Goal: Check status: Check status

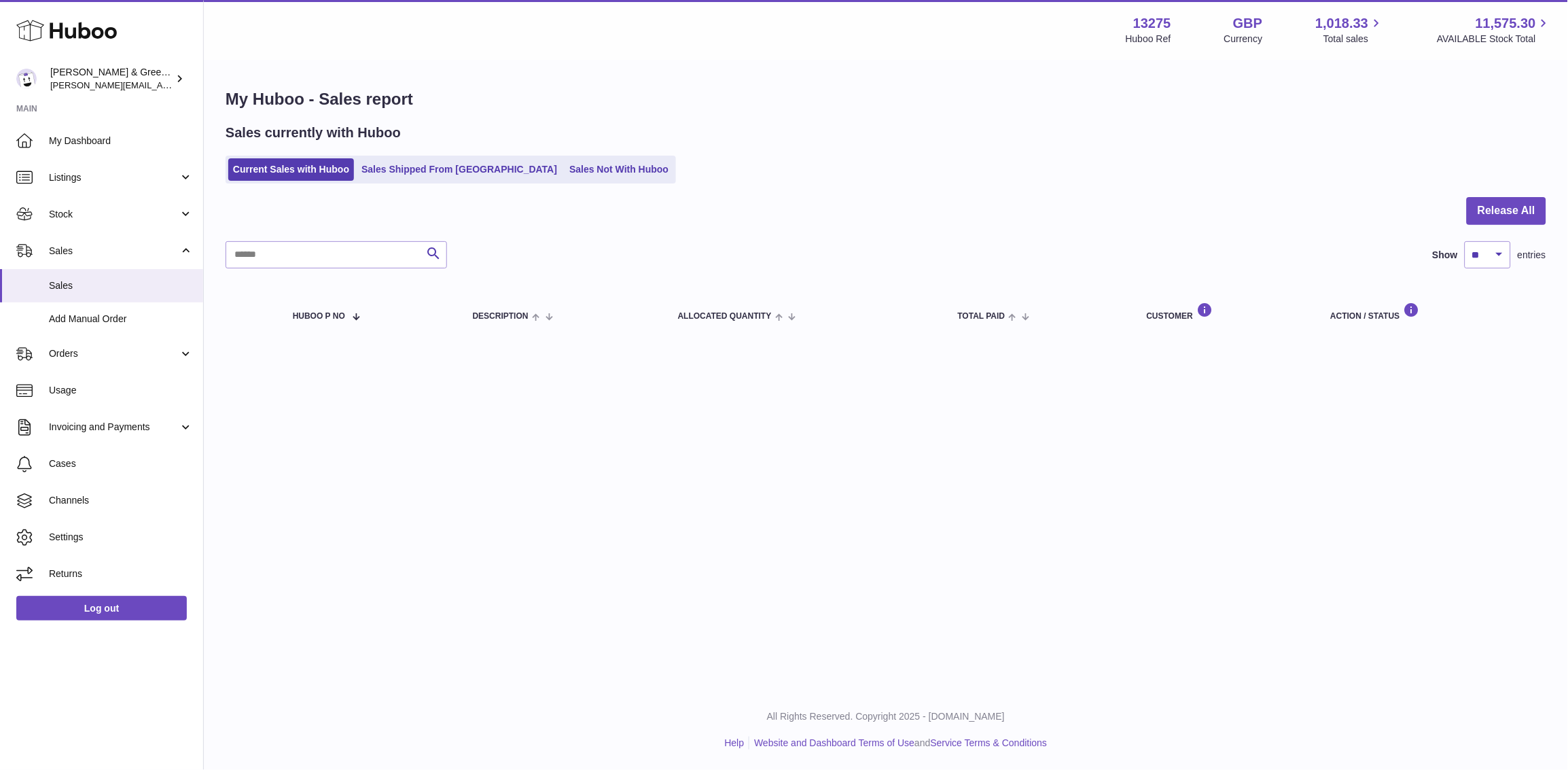
click at [276, 352] on div "My Huboo - Sales report Sales currently with Huboo Current Sales with Huboo Sal…" at bounding box center [885, 215] width 1364 height 307
click at [155, 215] on span "Stock" at bounding box center [113, 214] width 130 height 12
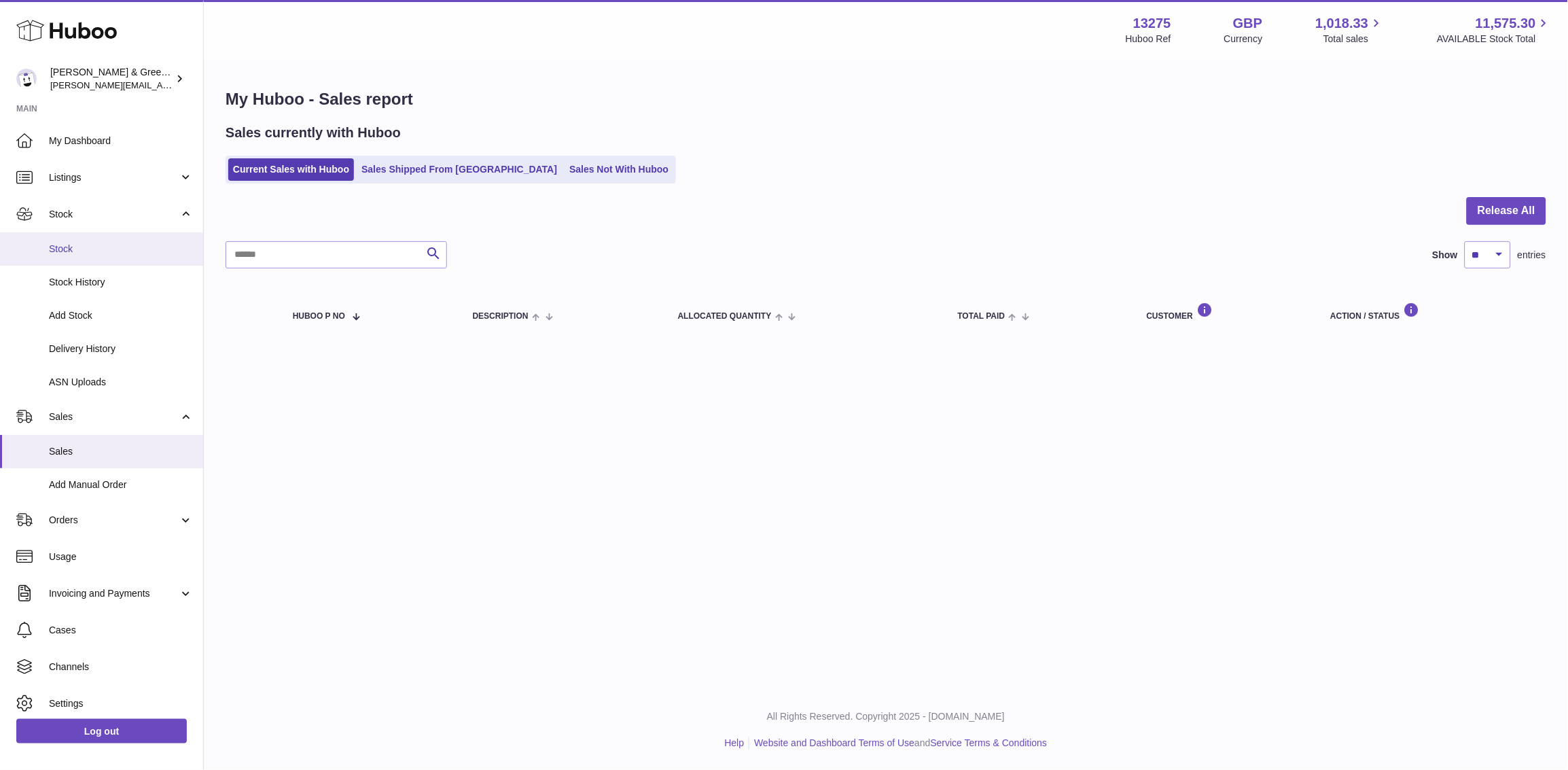
click at [133, 257] on link "Stock" at bounding box center [102, 249] width 204 height 34
click at [138, 334] on link "Delivery History" at bounding box center [102, 349] width 204 height 34
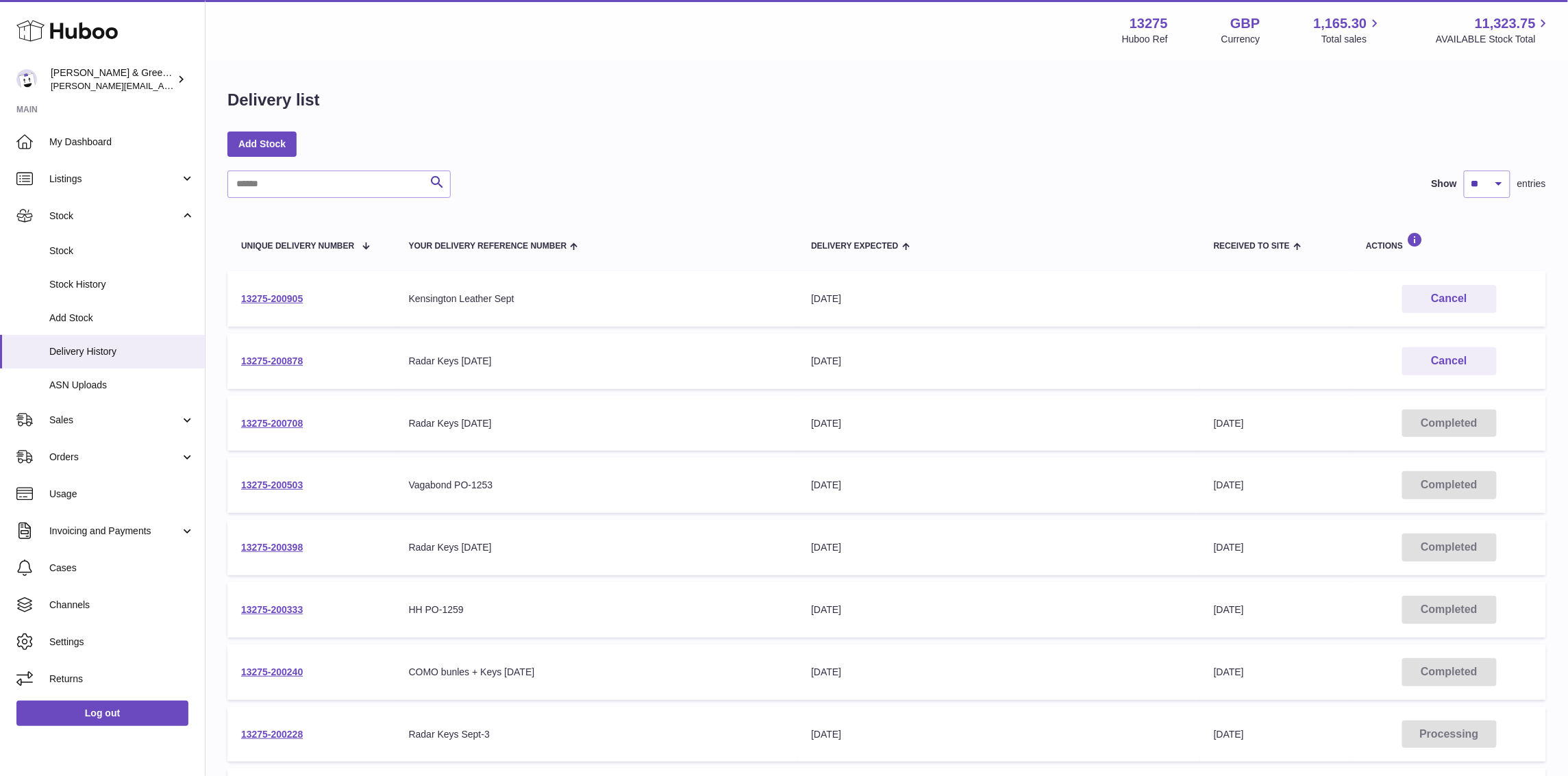
click at [294, 367] on td "13275-200878" at bounding box center [311, 361] width 167 height 55
click at [294, 359] on link "13275-200878" at bounding box center [272, 360] width 62 height 11
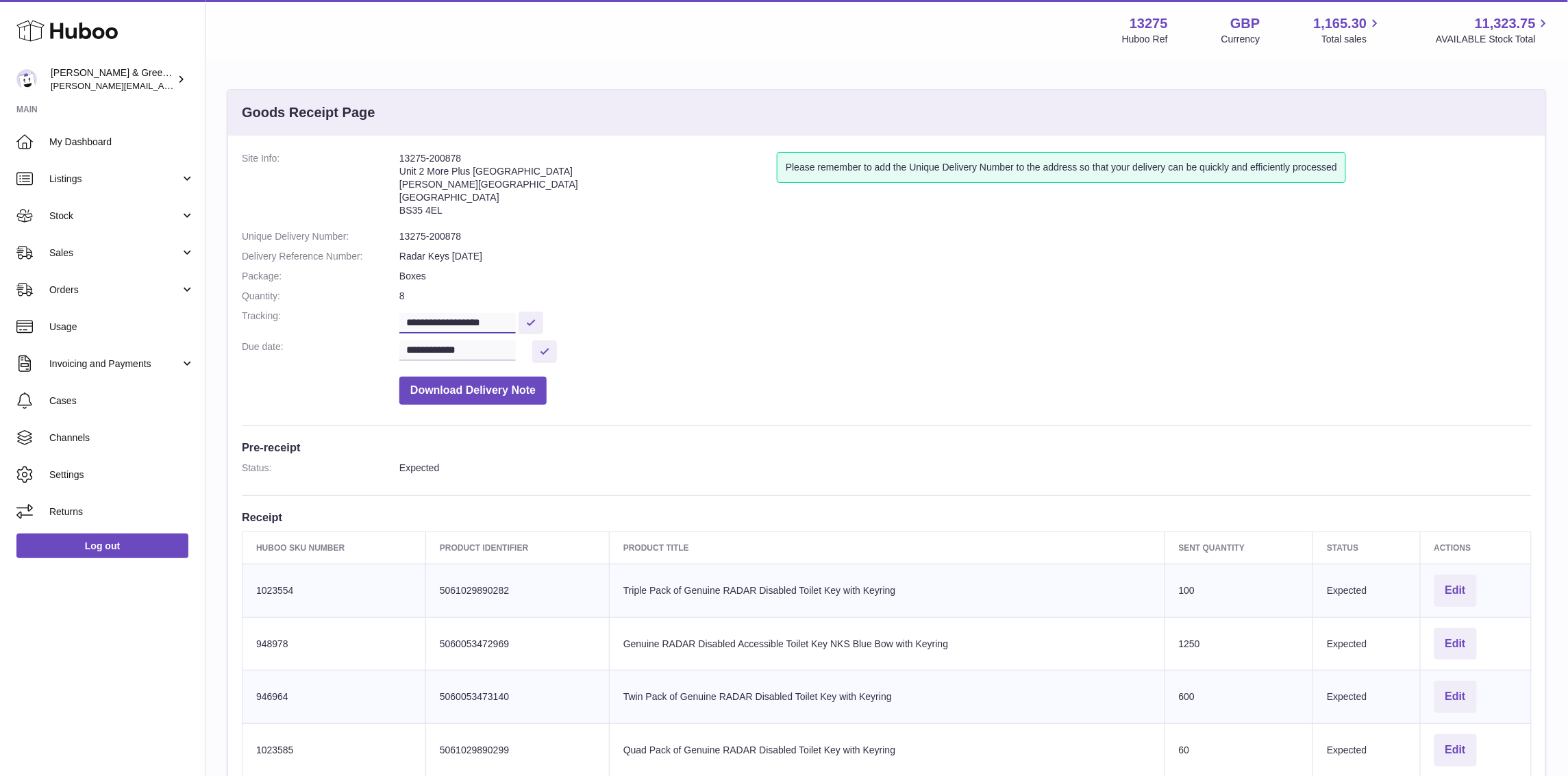
drag, startPoint x: 519, startPoint y: 320, endPoint x: 405, endPoint y: 326, distance: 114.2
click at [405, 326] on input "**********" at bounding box center [458, 322] width 116 height 20
click at [742, 452] on h3 "Pre-receipt" at bounding box center [887, 447] width 1289 height 15
drag, startPoint x: 413, startPoint y: 159, endPoint x: 471, endPoint y: 154, distance: 58.2
click at [471, 154] on div "**********" at bounding box center [887, 548] width 1317 height 824
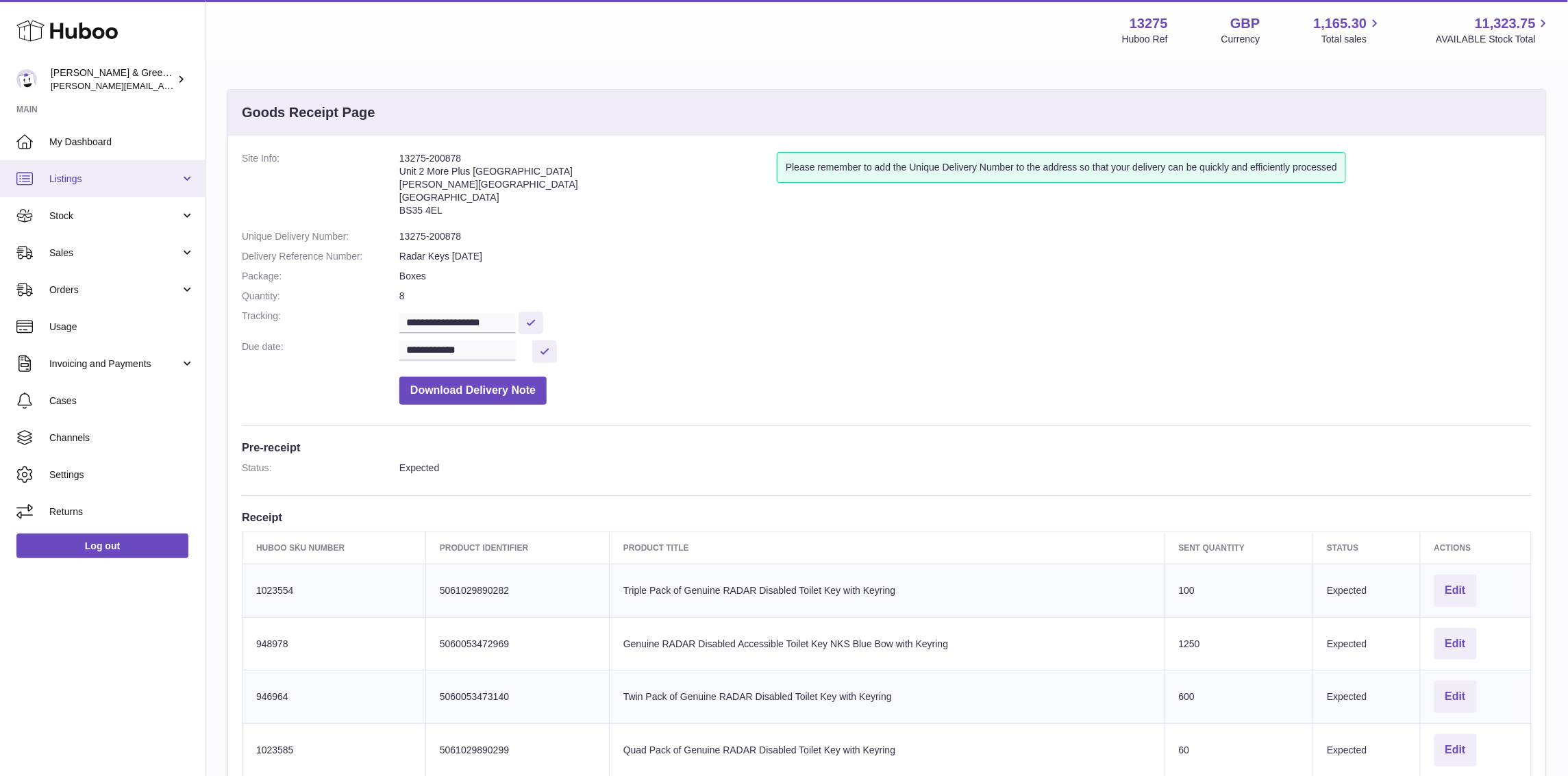
copy dl "13275-200878"
click at [99, 220] on span "Stock" at bounding box center [114, 216] width 131 height 13
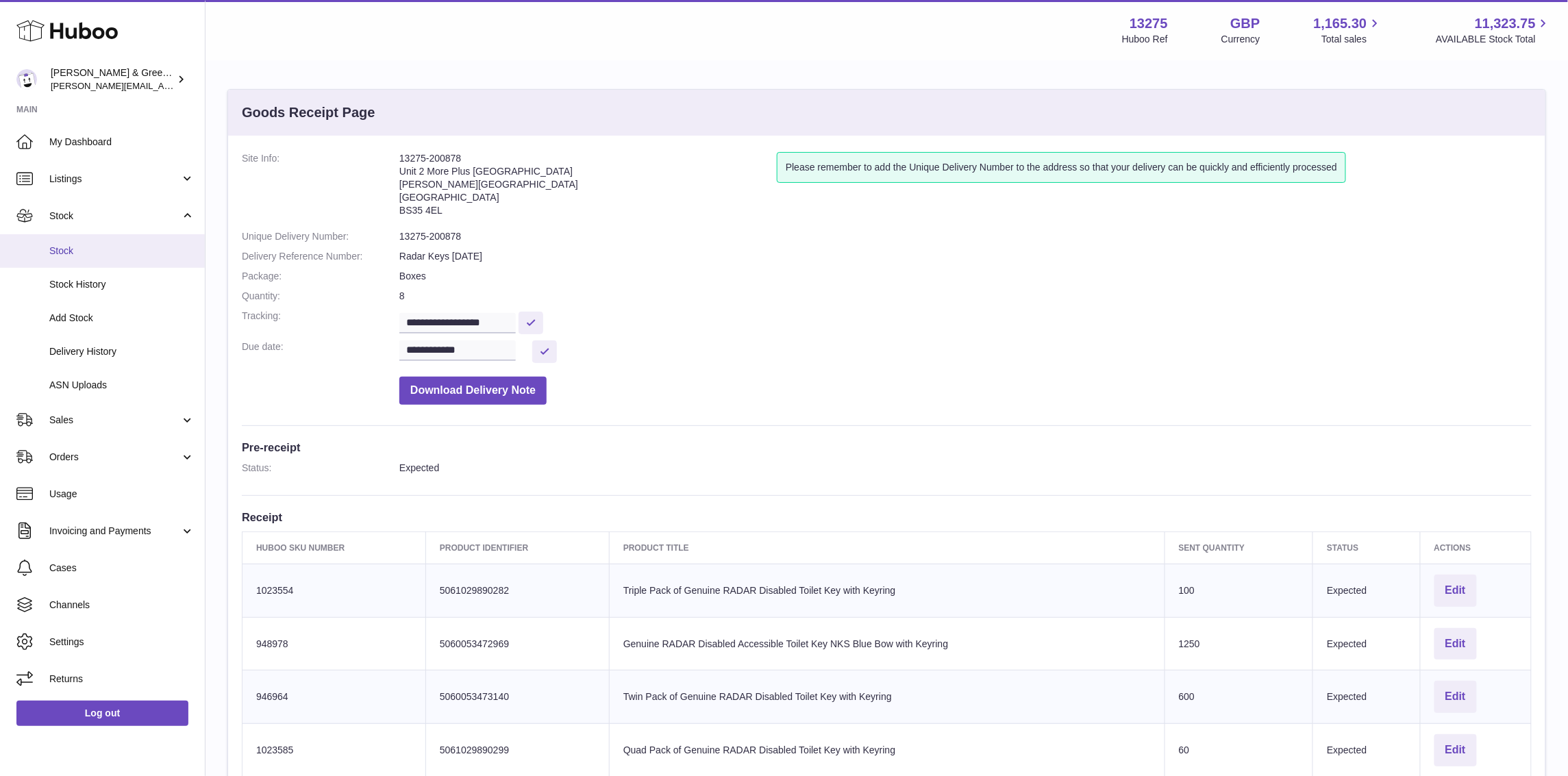
click at [99, 240] on link "Stock" at bounding box center [103, 251] width 205 height 34
